Goal: Information Seeking & Learning: Learn about a topic

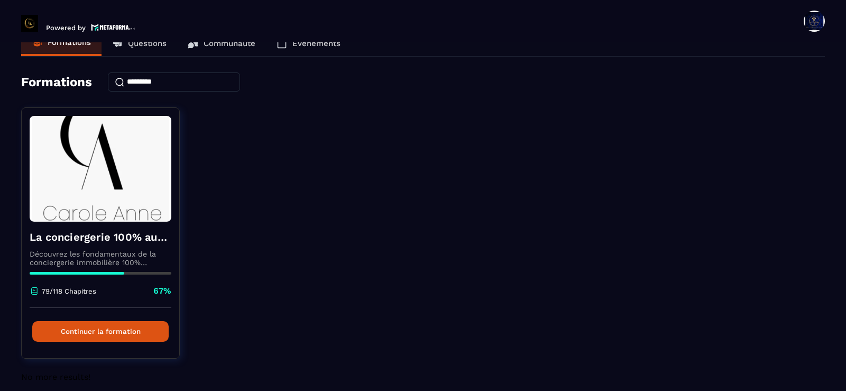
scroll to position [33, 0]
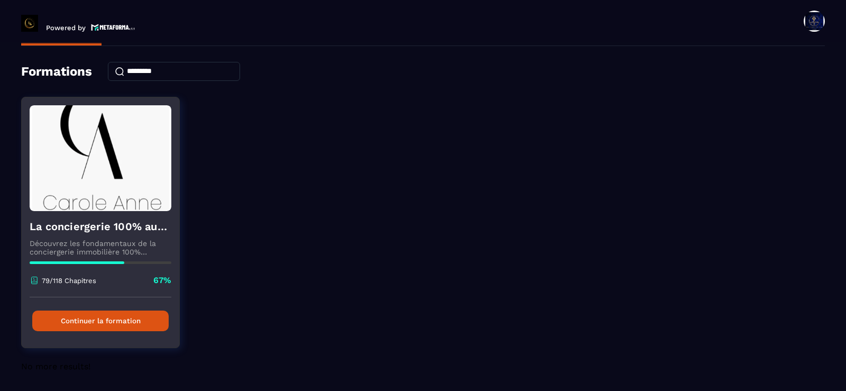
click at [127, 321] on button "Continuer la formation" at bounding box center [100, 320] width 136 height 21
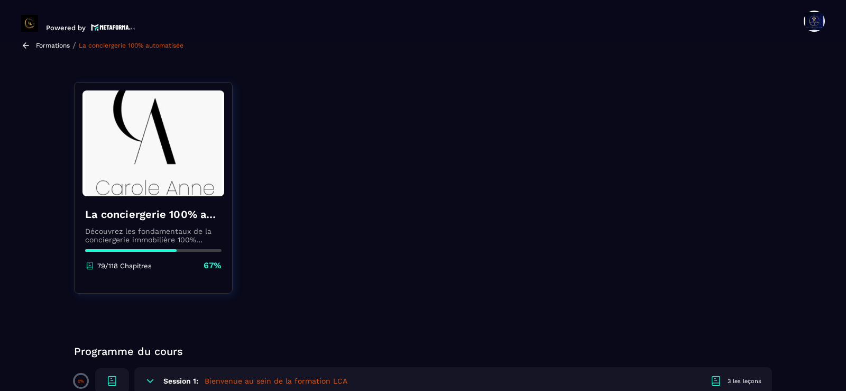
scroll to position [0, 0]
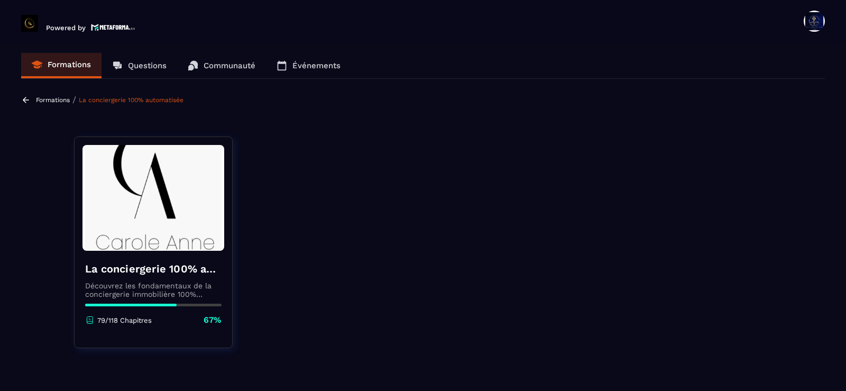
click at [231, 63] on p "Communauté" at bounding box center [230, 66] width 52 height 10
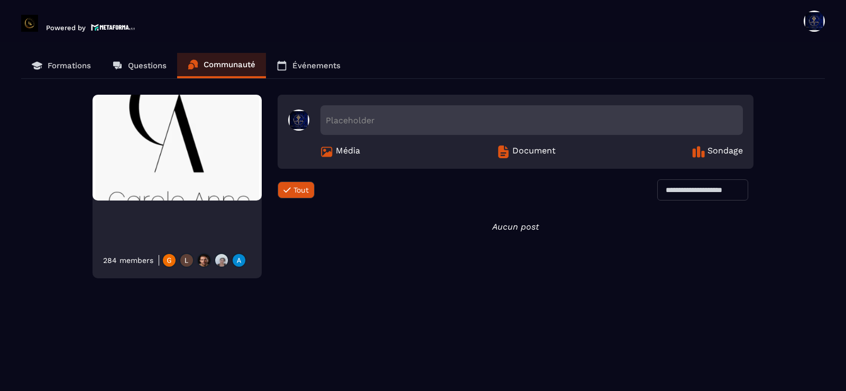
click at [312, 63] on p "Événements" at bounding box center [316, 66] width 48 height 10
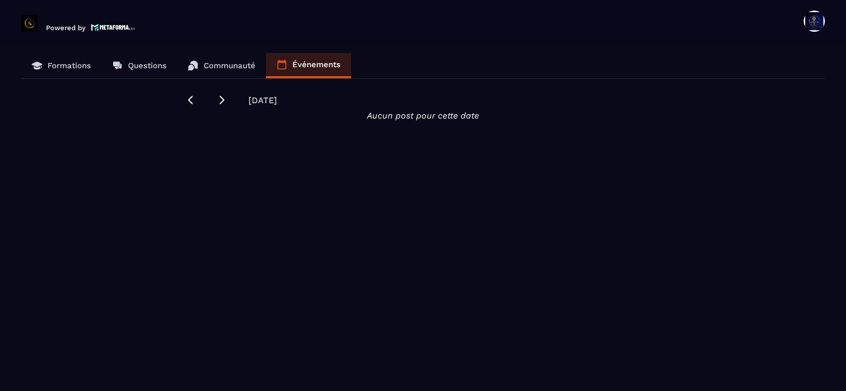
click at [73, 65] on p "Formations" at bounding box center [69, 66] width 43 height 10
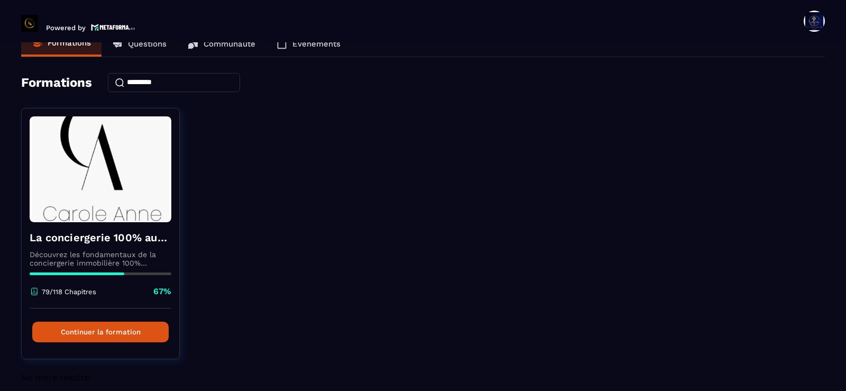
scroll to position [33, 0]
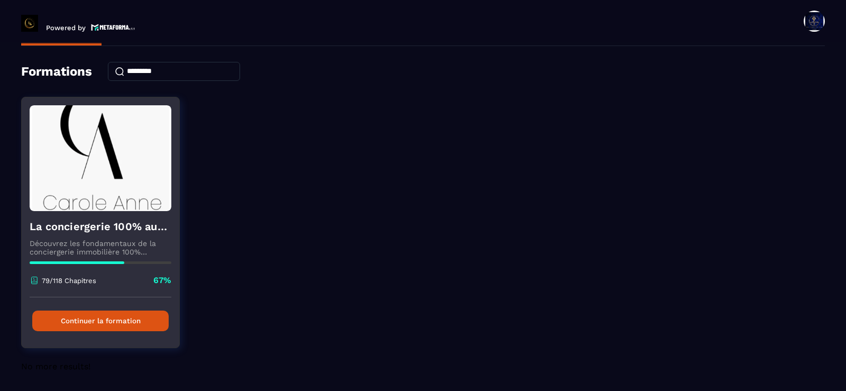
click at [121, 325] on button "Continuer la formation" at bounding box center [100, 320] width 136 height 21
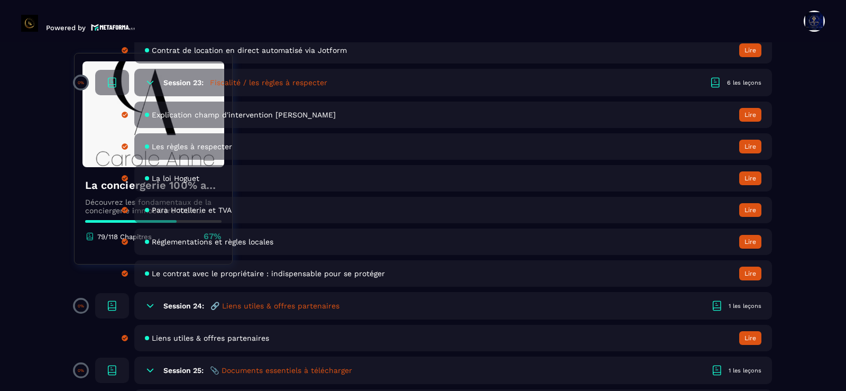
scroll to position [3067, 0]
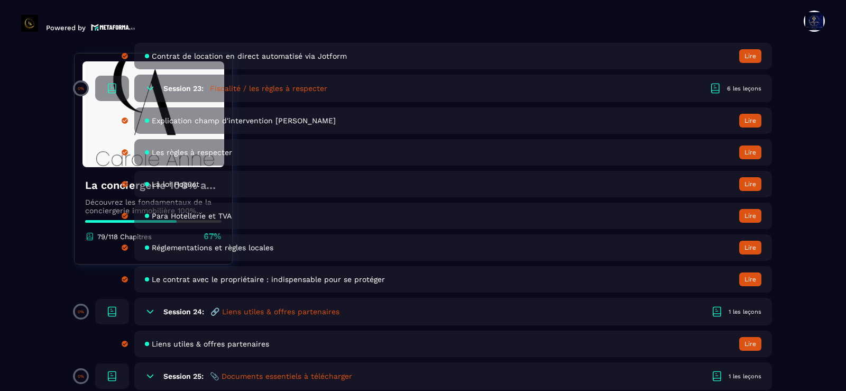
click at [148, 85] on icon at bounding box center [150, 88] width 11 height 11
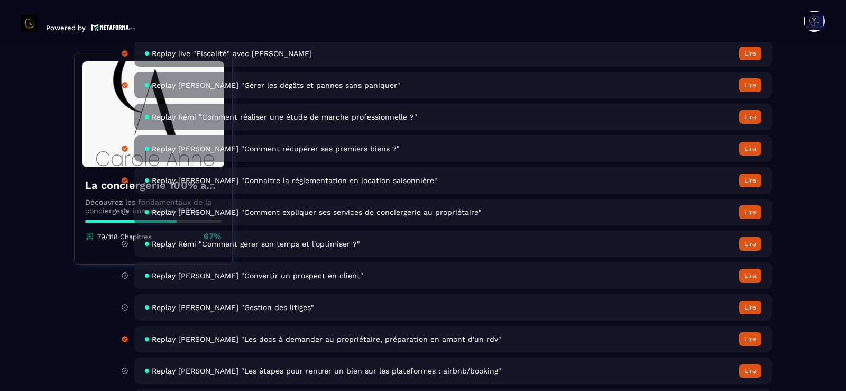
scroll to position [3490, 0]
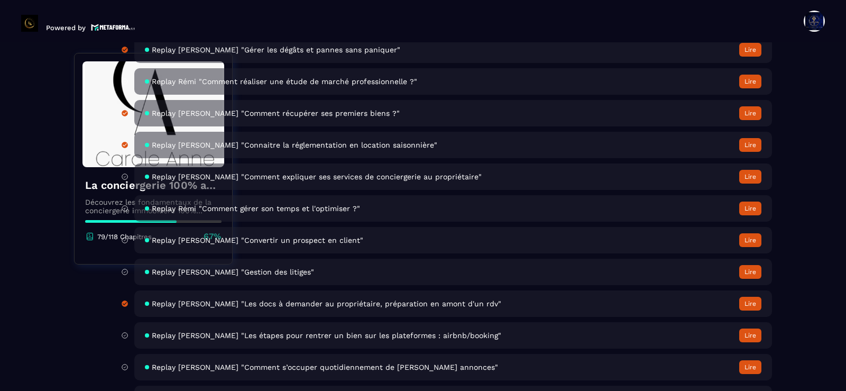
click at [407, 332] on span "Replay [PERSON_NAME] "Les étapes pour rentrer un bien sur les plateformes : air…" at bounding box center [327, 335] width 350 height 8
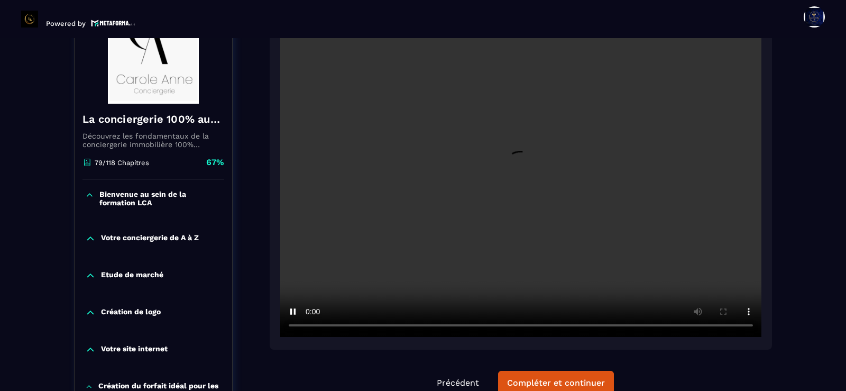
scroll to position [212, 0]
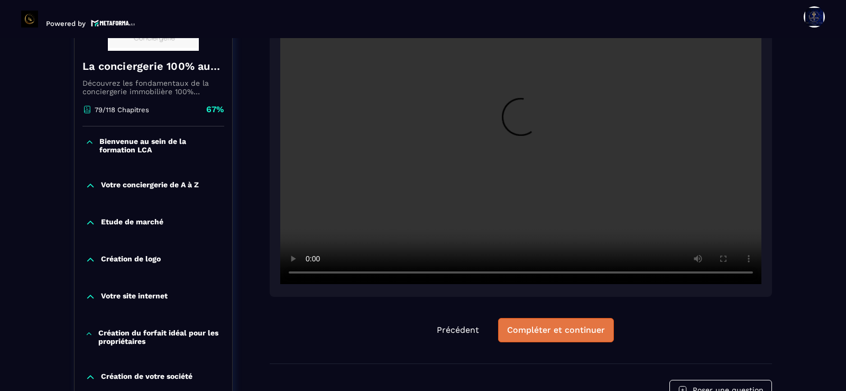
click at [534, 333] on div "Compléter et continuer" at bounding box center [556, 330] width 98 height 11
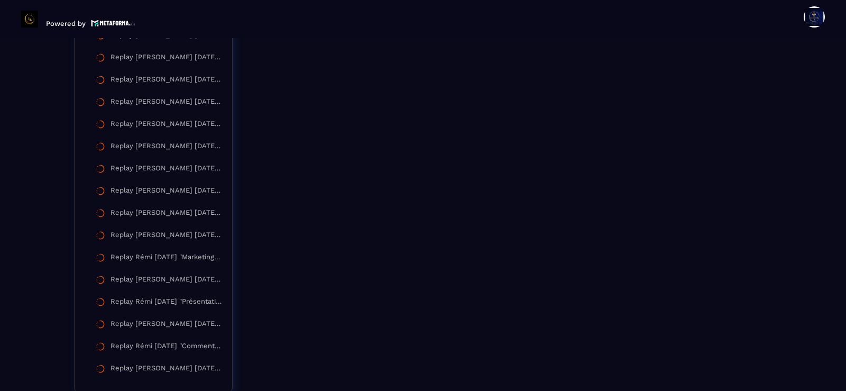
scroll to position [2066, 0]
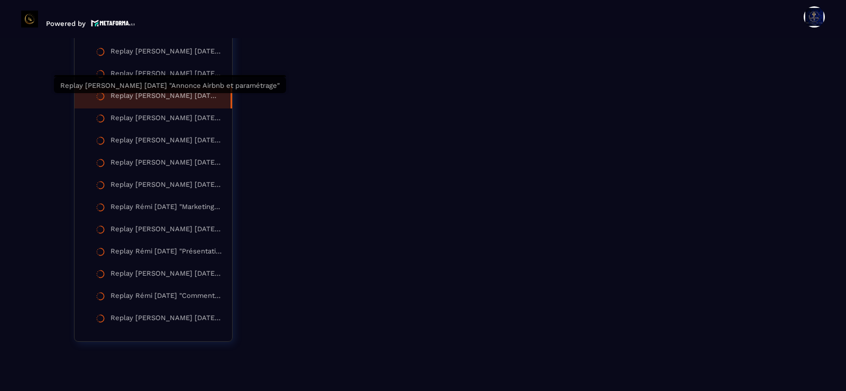
click at [183, 101] on div "Replay [PERSON_NAME] [DATE] "Annonce Airbnb et paramétrage"" at bounding box center [165, 97] width 109 height 12
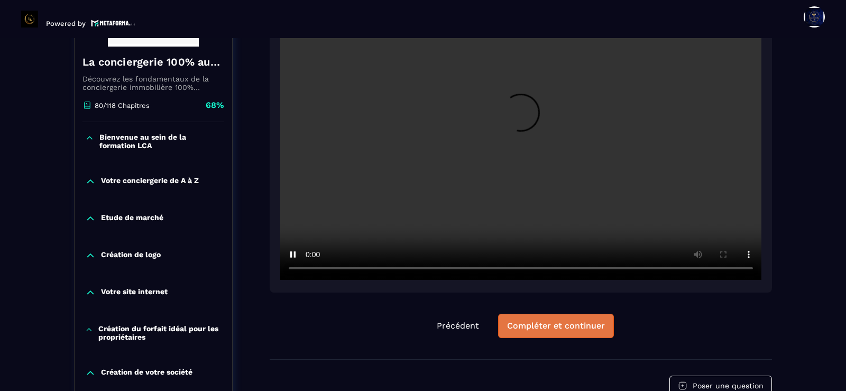
scroll to position [163, 0]
